Goal: Information Seeking & Learning: Find specific fact

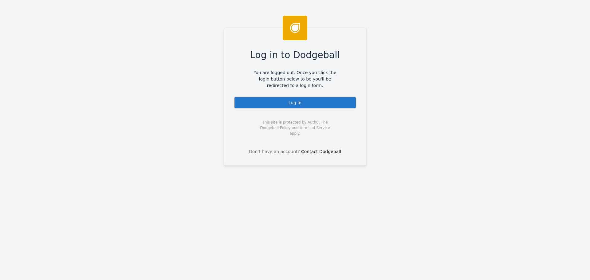
click at [296, 99] on div "Log In" at bounding box center [295, 103] width 123 height 12
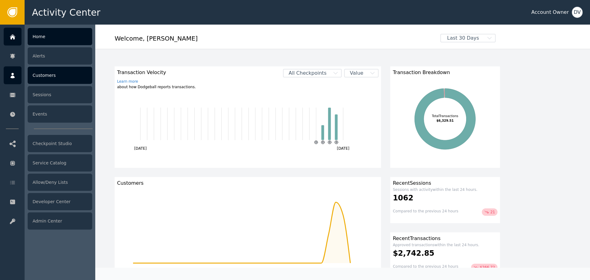
click at [53, 76] on div "Customers" at bounding box center [60, 75] width 65 height 17
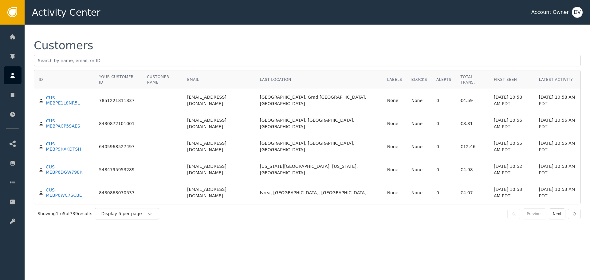
click at [350, 70] on div "Customers" at bounding box center [307, 55] width 547 height 30
click at [351, 65] on input "text" at bounding box center [307, 61] width 547 height 12
paste input "[EMAIL_ADDRESS][DOMAIN_NAME]"
type input "[EMAIL_ADDRESS][DOMAIN_NAME]"
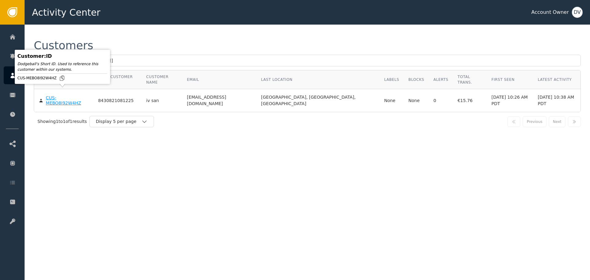
click at [70, 95] on div "CUS-MEBO8I92W4HZ" at bounding box center [67, 100] width 43 height 11
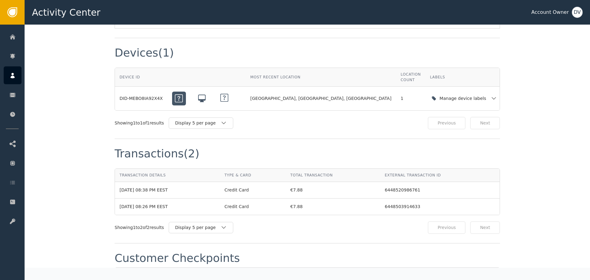
scroll to position [523, 0]
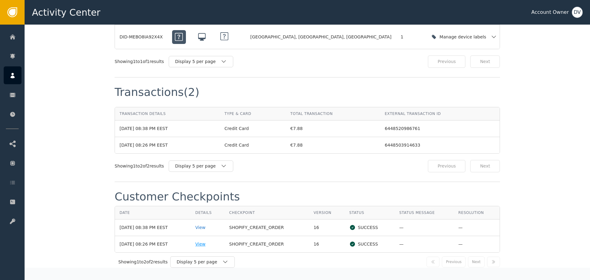
click at [208, 241] on div "View" at bounding box center [208, 244] width 25 height 6
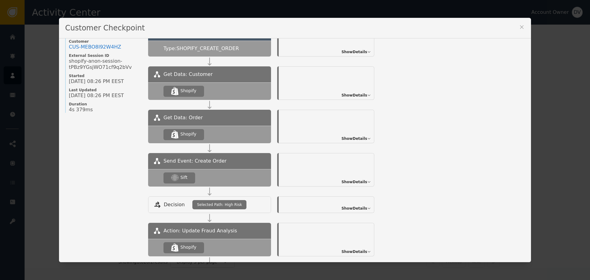
scroll to position [92, 0]
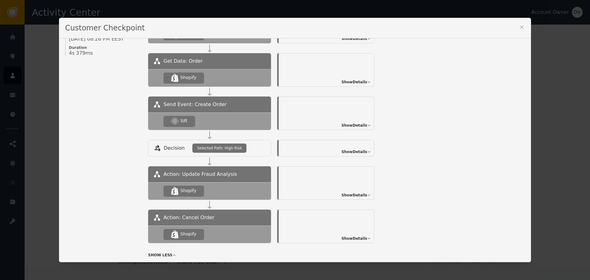
click at [367, 124] on icon at bounding box center [369, 126] width 4 height 4
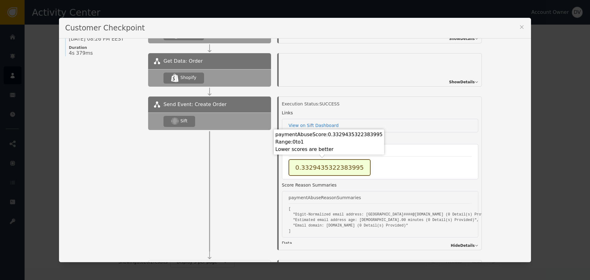
click at [315, 170] on div "0.3329435322383995" at bounding box center [330, 167] width 82 height 17
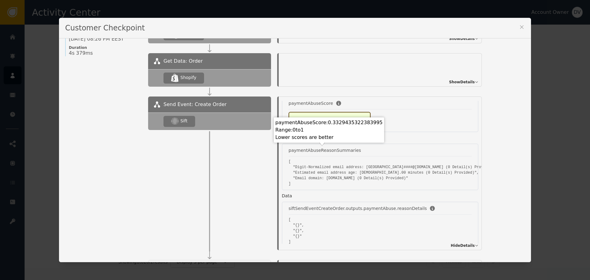
scroll to position [61, 0]
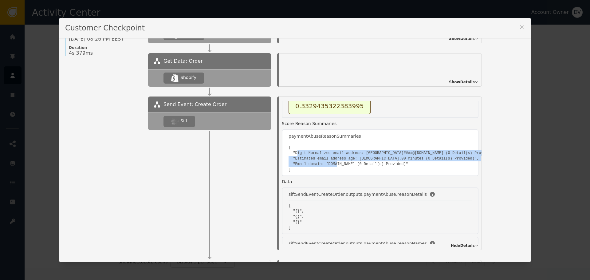
drag, startPoint x: 294, startPoint y: 154, endPoint x: 436, endPoint y: 164, distance: 143.0
click at [436, 164] on pre "[ "Digit-Normalized email address: london####@outlook.com (0 Detail(s) Provided…" at bounding box center [380, 159] width 183 height 28
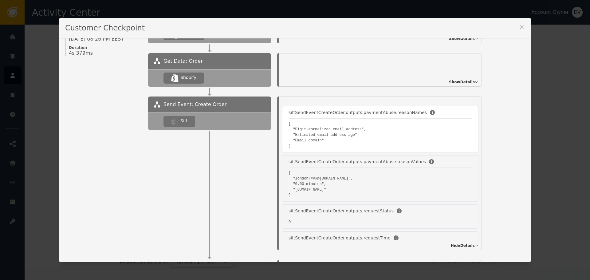
scroll to position [229, 0]
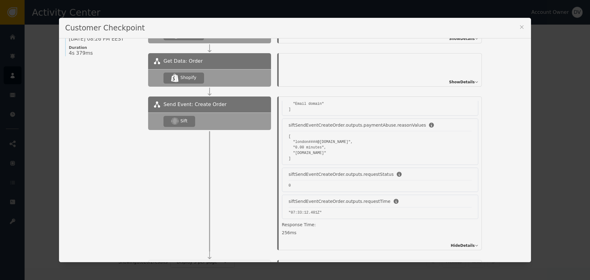
click at [519, 25] on icon at bounding box center [522, 27] width 6 height 6
